Goal: Check status: Check status

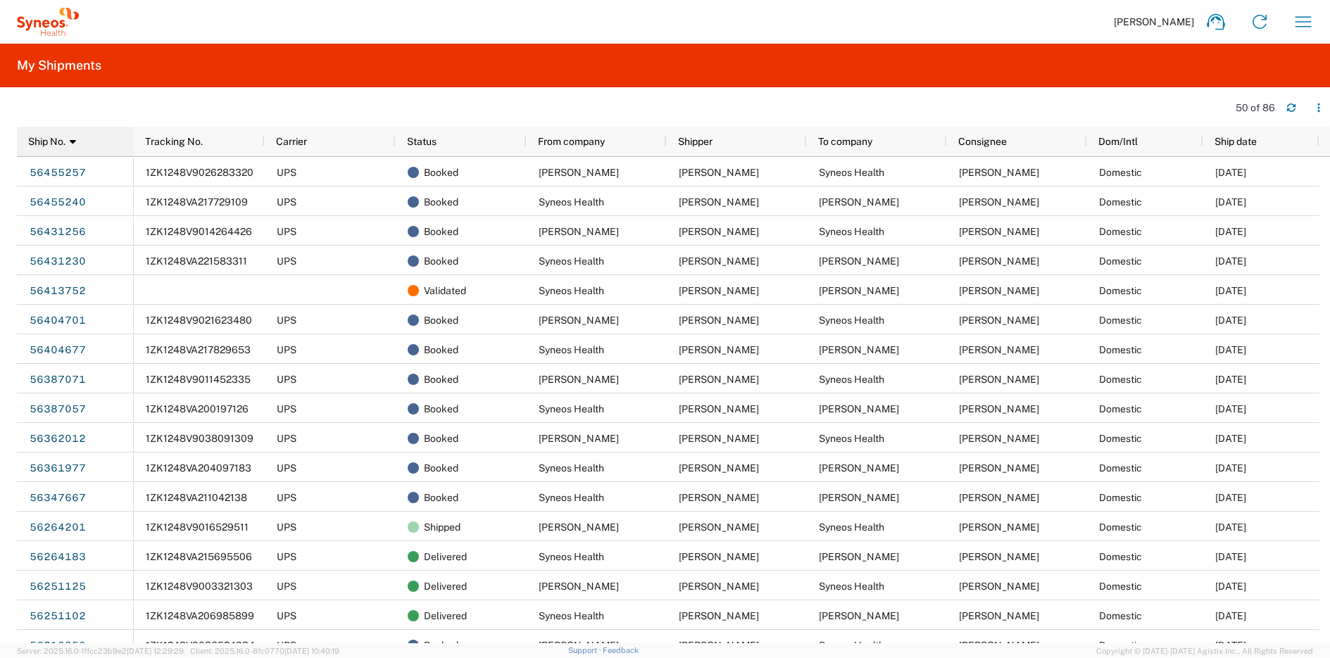
click at [99, 144] on div "Ship No. 1" at bounding box center [78, 141] width 100 height 23
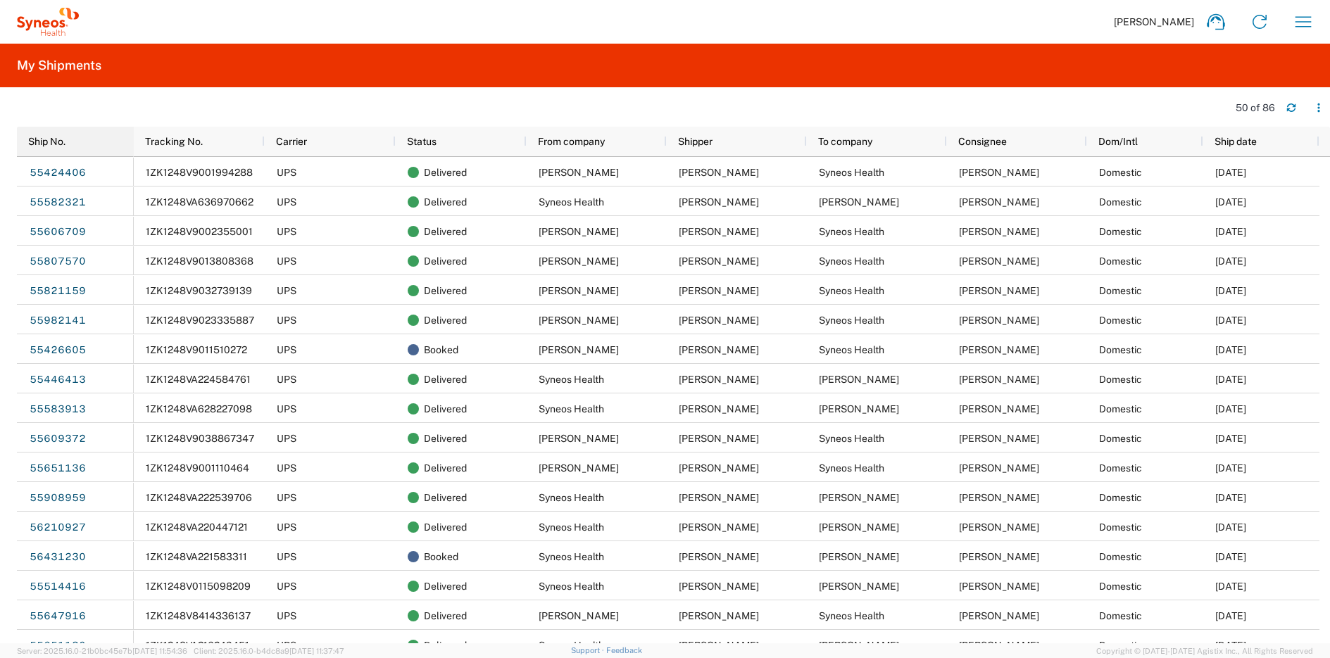
click at [96, 147] on div "Ship No." at bounding box center [78, 141] width 100 height 23
click at [81, 139] on div "Ship No. 1" at bounding box center [78, 141] width 100 height 23
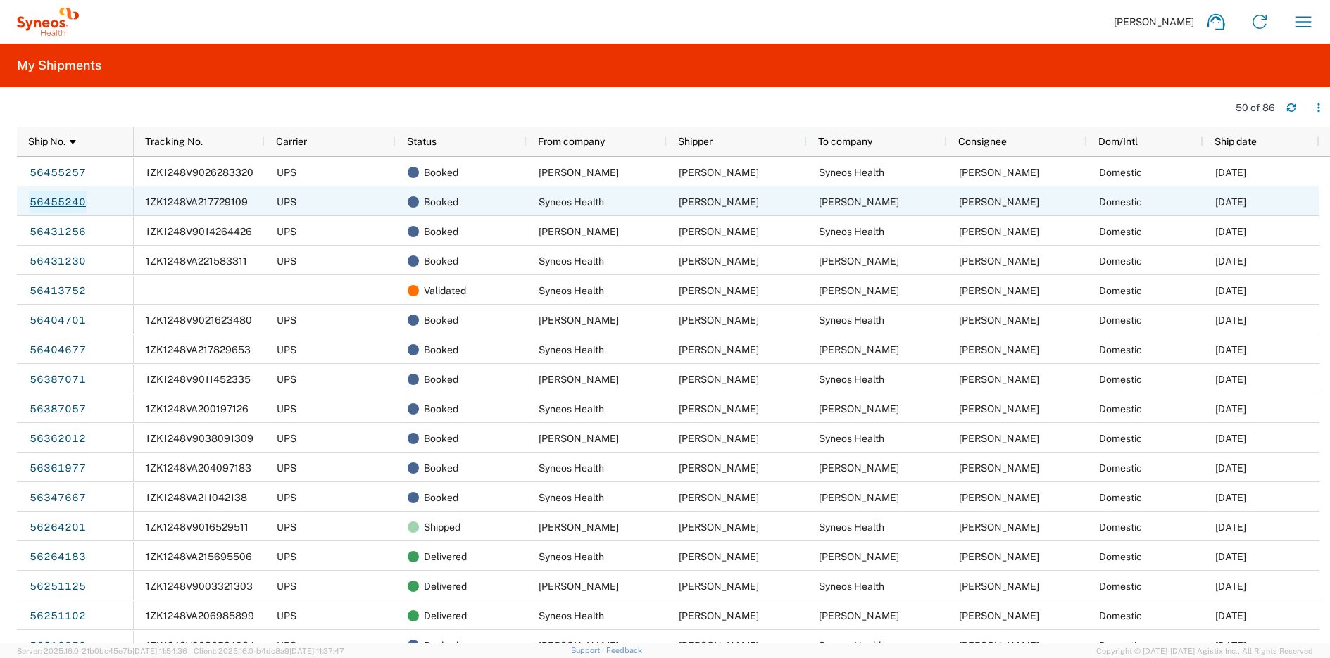
click at [61, 193] on link "56455240" at bounding box center [58, 202] width 58 height 23
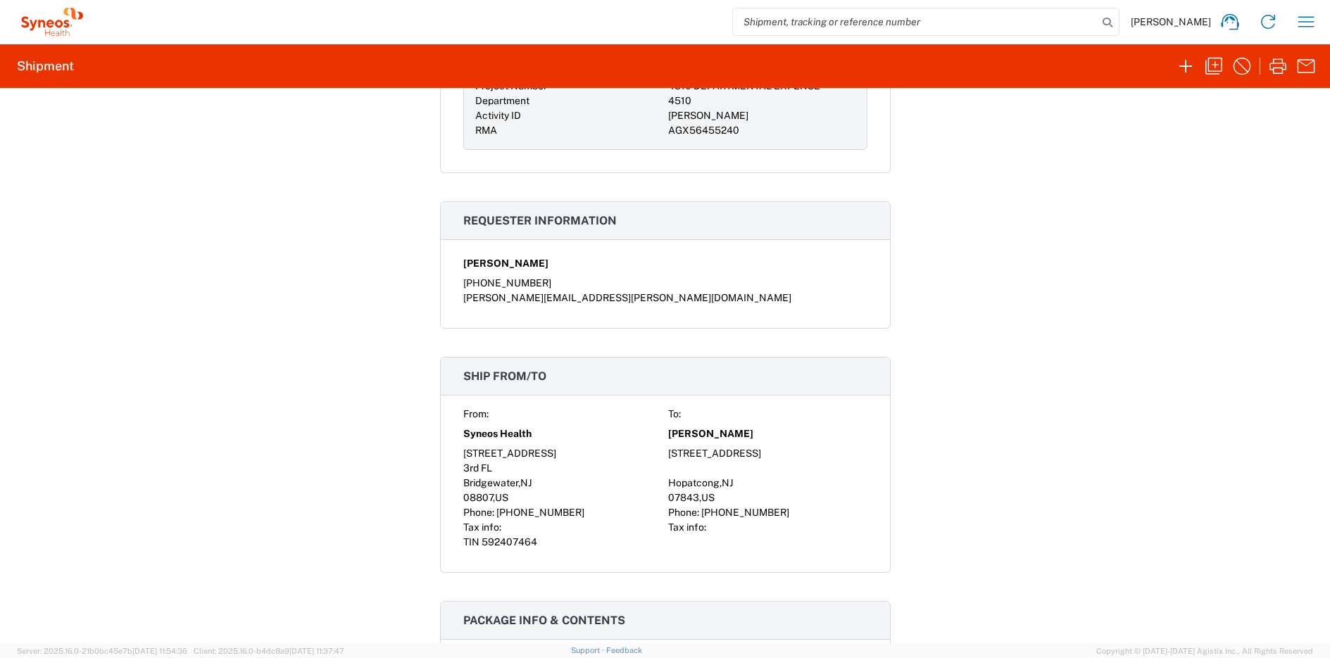
scroll to position [841, 0]
drag, startPoint x: 664, startPoint y: 484, endPoint x: 731, endPoint y: 481, distance: 67.6
click at [731, 481] on div "Hopatcong , NJ" at bounding box center [767, 482] width 199 height 15
copy div "Hopatcong , NJ"
click at [1307, 20] on icon "button" at bounding box center [1305, 22] width 23 height 23
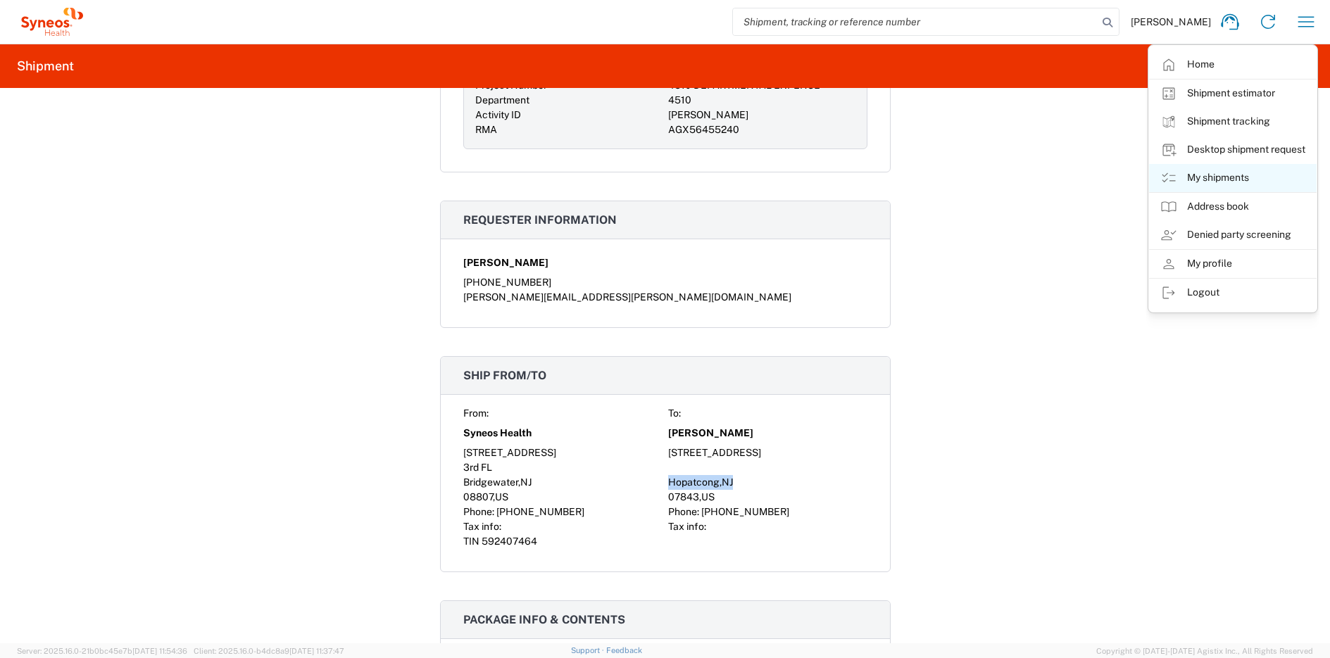
click at [1222, 182] on link "My shipments" at bounding box center [1233, 178] width 168 height 28
